Goal: Transaction & Acquisition: Purchase product/service

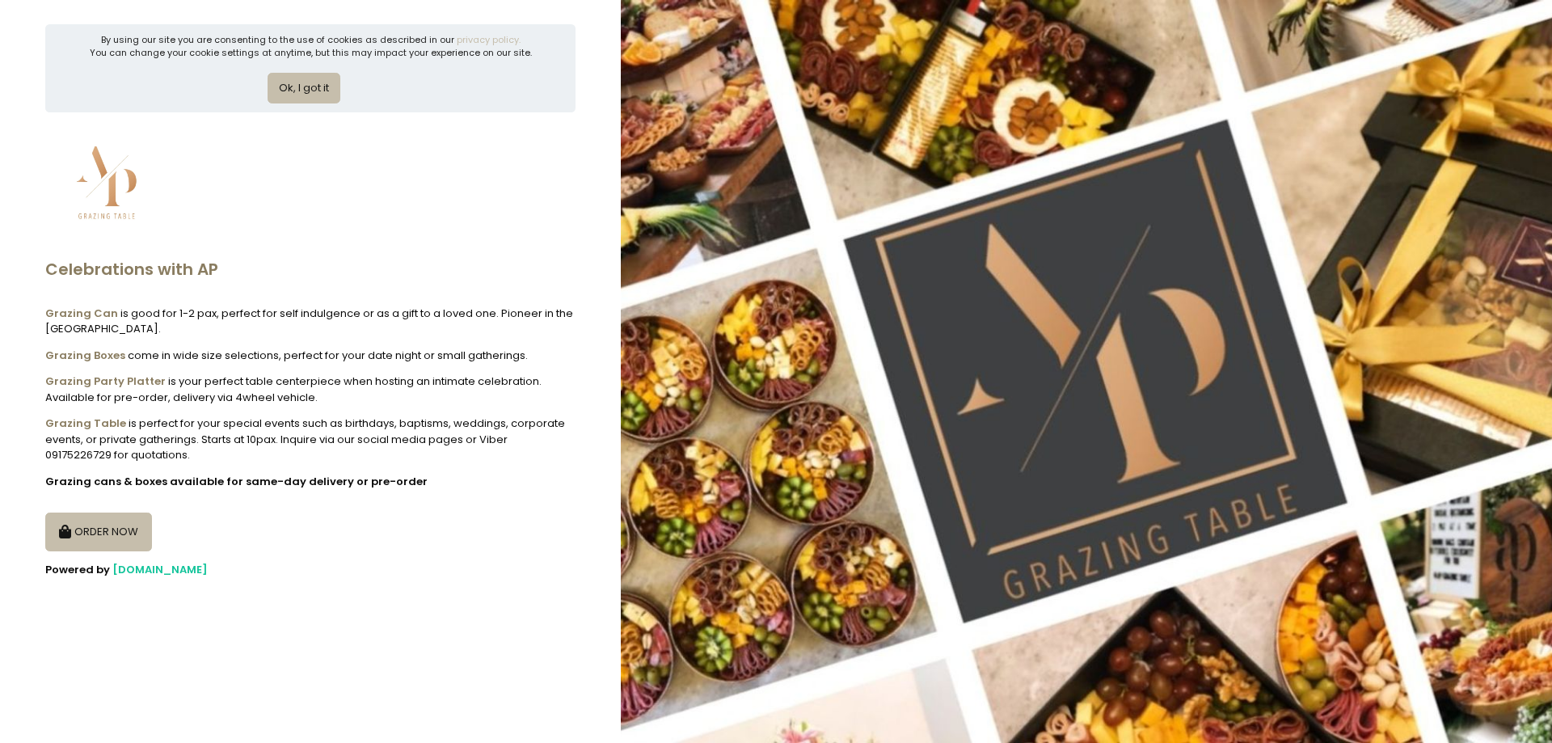
click at [128, 539] on button "ORDER NOW" at bounding box center [98, 531] width 107 height 39
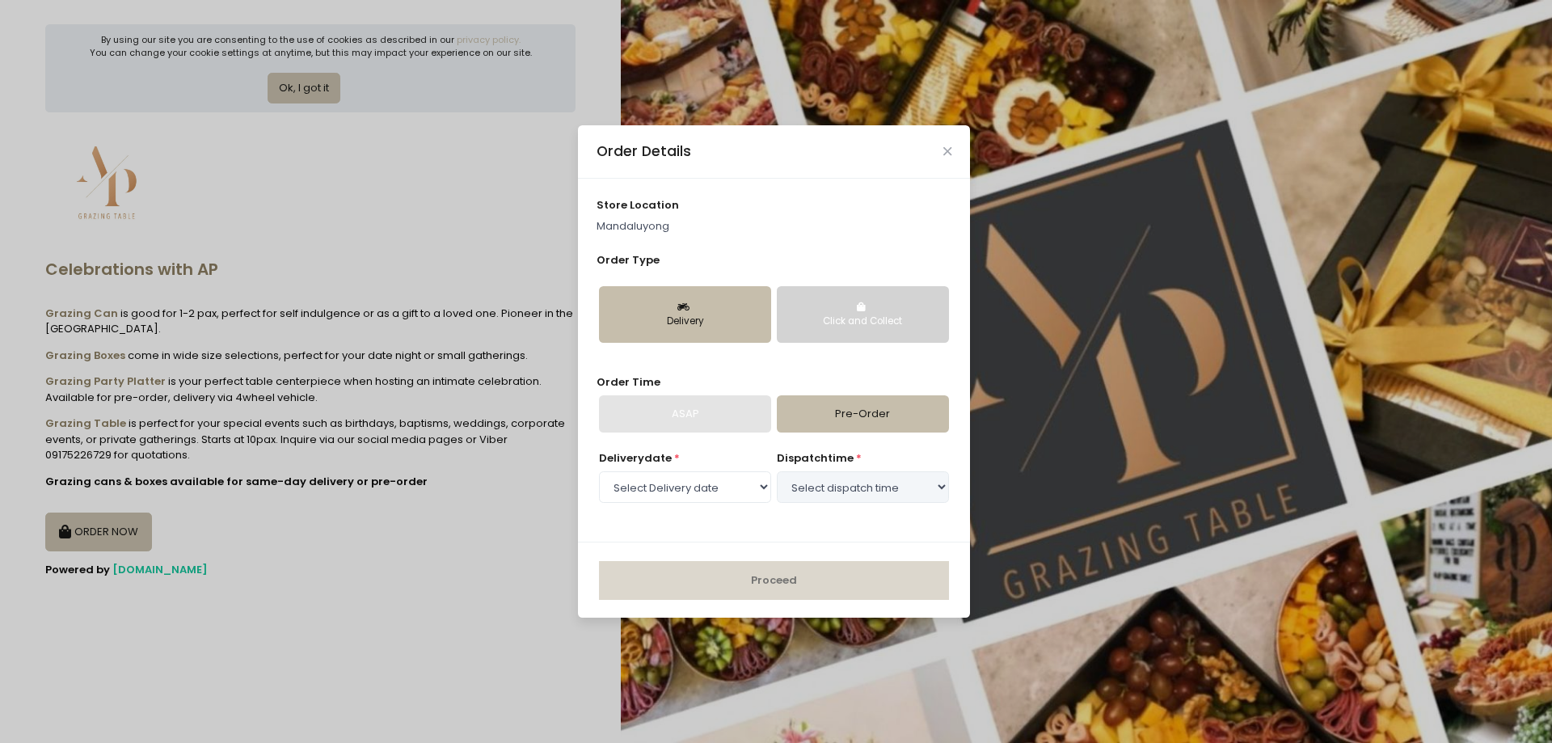
click at [715, 325] on div "Delivery" at bounding box center [685, 321] width 150 height 15
click at [635, 296] on button "Delivery" at bounding box center [685, 314] width 172 height 57
click at [760, 481] on select "Select Delivery date [DATE] [DATE] [DATE] [DATE] [DATE] [DATE] [DATE] [DATE] [D…" at bounding box center [685, 486] width 172 height 31
select select "[DATE]"
click at [599, 471] on select "Select Delivery date [DATE] [DATE] [DATE] [DATE] [DATE] [DATE] [DATE] [DATE] [D…" at bounding box center [685, 486] width 172 height 31
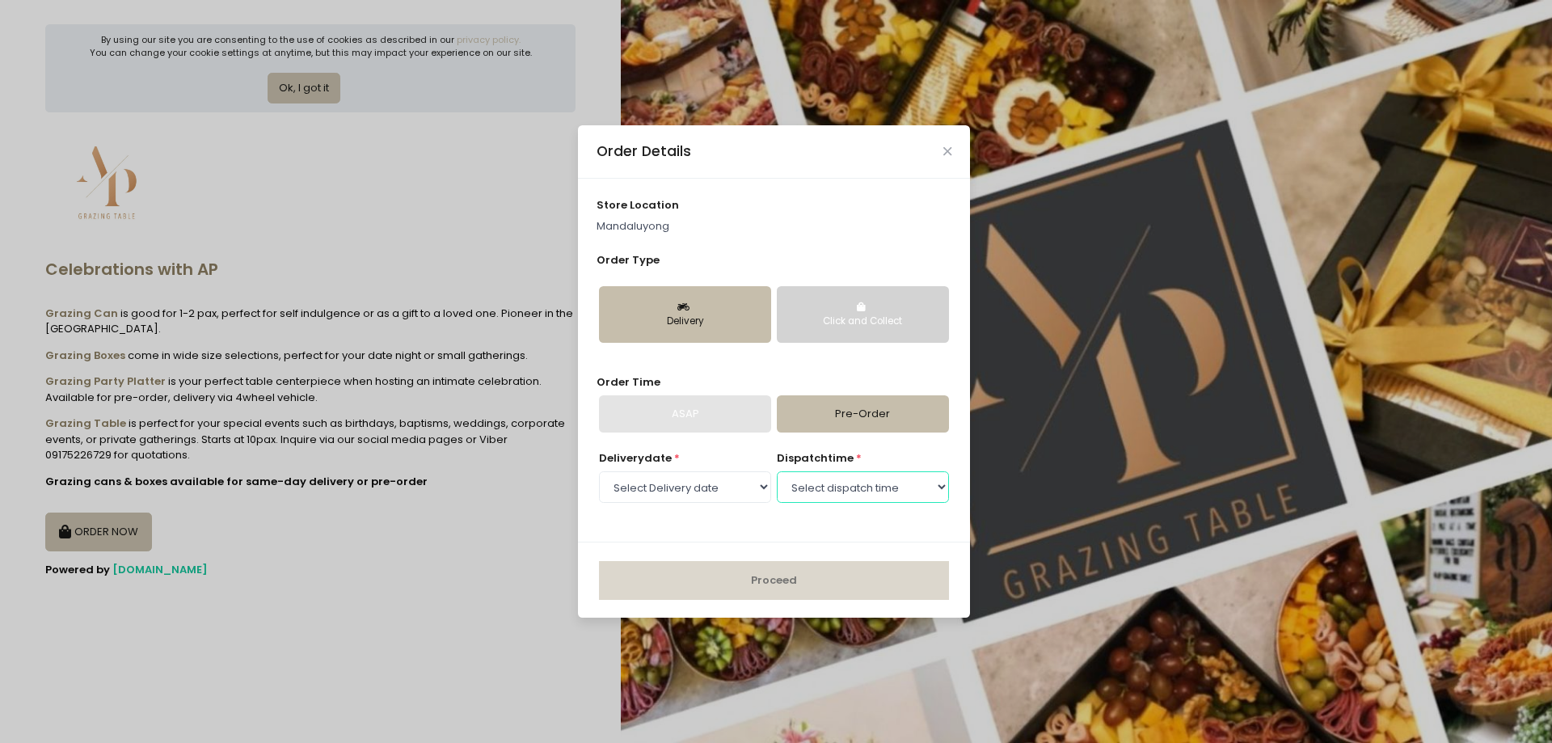
click at [820, 488] on select "Select dispatch time 09:00 AM - 09:30 AM 09:30 AM - 10:00 AM 10:00 AM - 10:30 A…" at bounding box center [863, 486] width 172 height 31
select select "15:30"
click at [777, 471] on select "Select dispatch time 09:00 AM - 09:30 AM 09:30 AM - 10:00 AM 10:00 AM - 10:30 A…" at bounding box center [863, 486] width 172 height 31
click at [828, 579] on button "Proceed" at bounding box center [774, 580] width 350 height 39
